Goal: Information Seeking & Learning: Learn about a topic

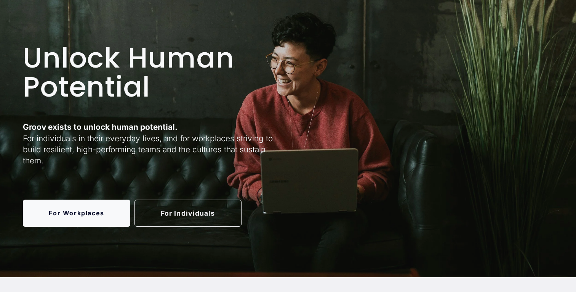
scroll to position [44, 0]
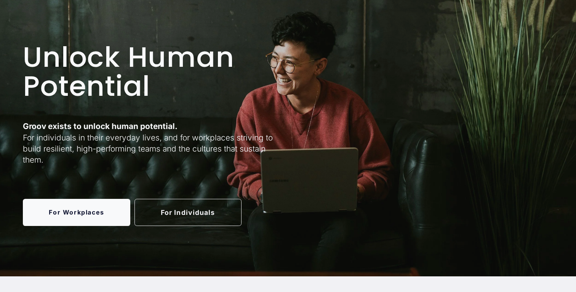
click at [183, 203] on link "For Individuals" at bounding box center [188, 212] width 107 height 27
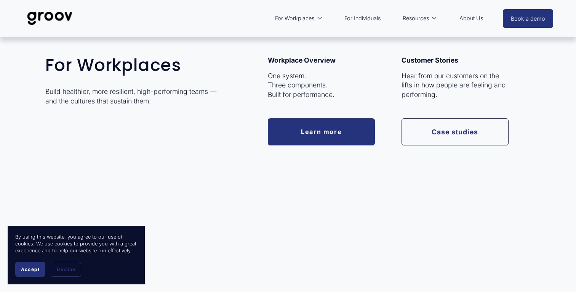
click at [296, 23] on span "For Workplaces" at bounding box center [294, 18] width 39 height 10
click at [297, 126] on link "Learn more" at bounding box center [321, 131] width 107 height 27
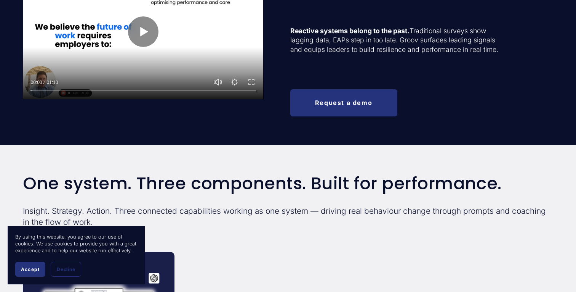
scroll to position [408, 0]
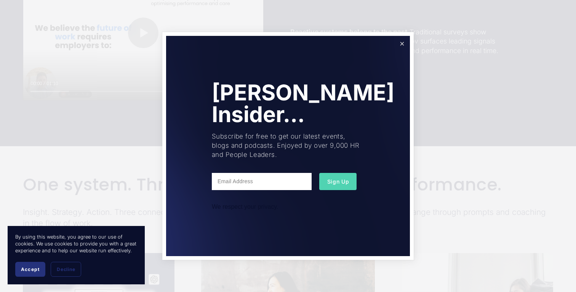
click at [403, 44] on link "Close" at bounding box center [402, 43] width 13 height 13
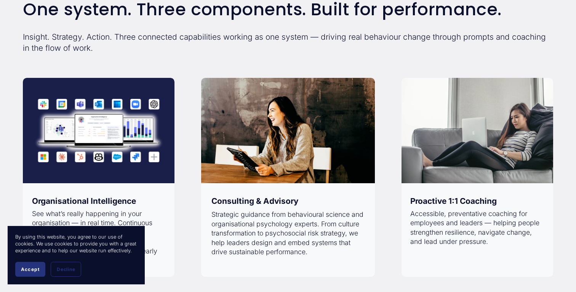
scroll to position [590, 0]
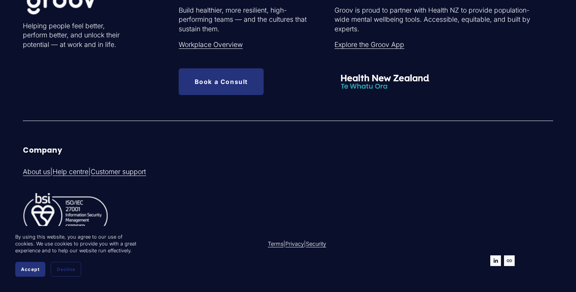
scroll to position [2502, 0]
